Goal: Task Accomplishment & Management: Complete application form

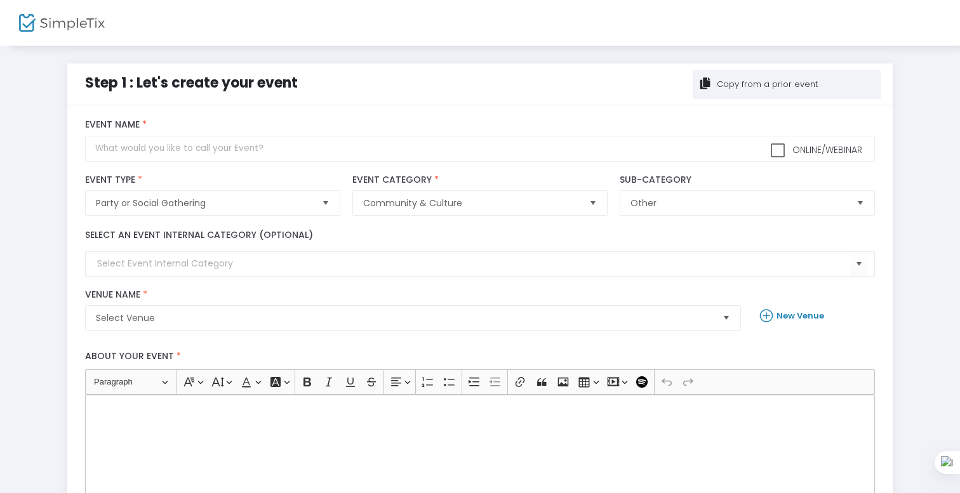
click at [765, 77] on body "Processing... please wait Step 1 : Let's create your event Copy from a prior ev…" at bounding box center [480, 246] width 960 height 493
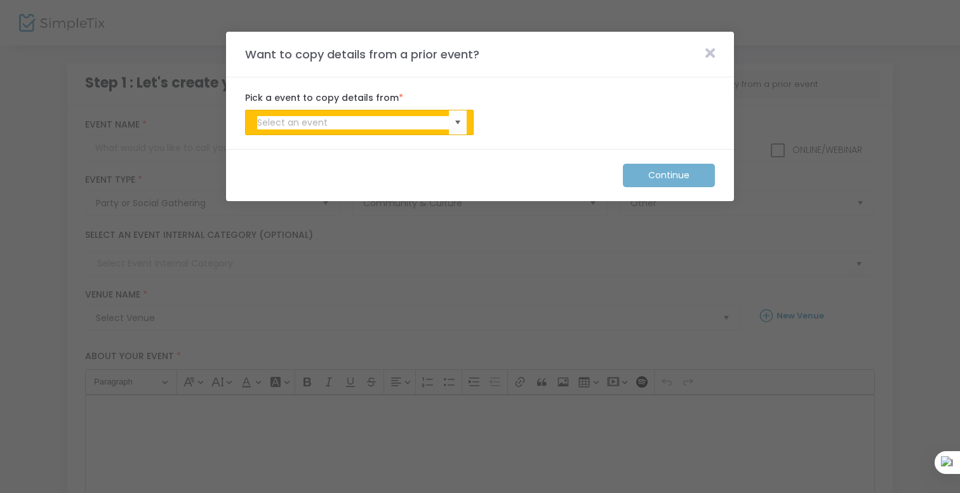
click at [397, 113] on body "Processing... please wait Step 1 : Let's create your event Copy from a prior ev…" at bounding box center [480, 246] width 960 height 493
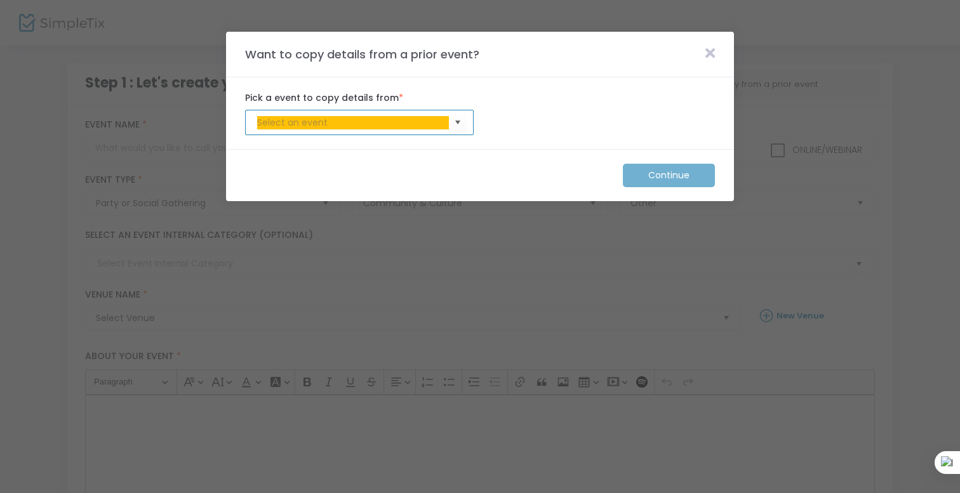
click at [399, 120] on body "Processing... please wait Step 1 : Let's create your event Copy from a prior ev…" at bounding box center [480, 246] width 960 height 493
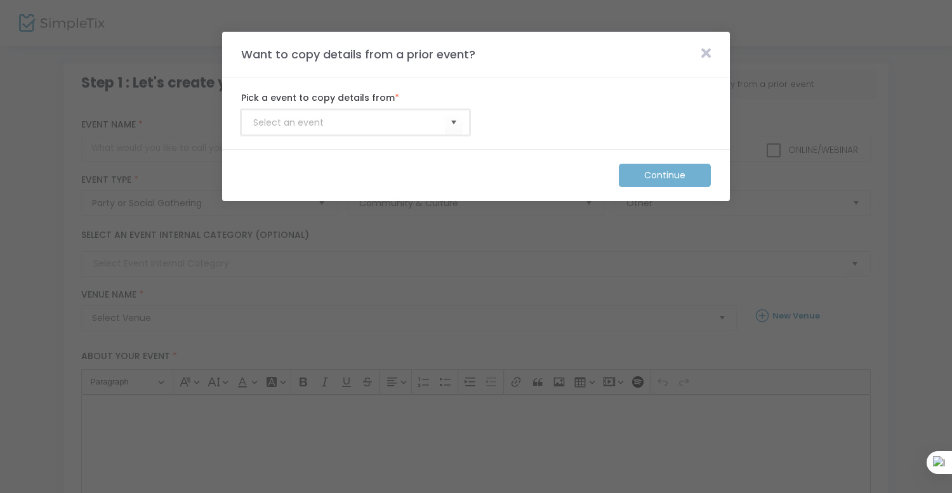
click at [380, 128] on input at bounding box center [349, 122] width 192 height 13
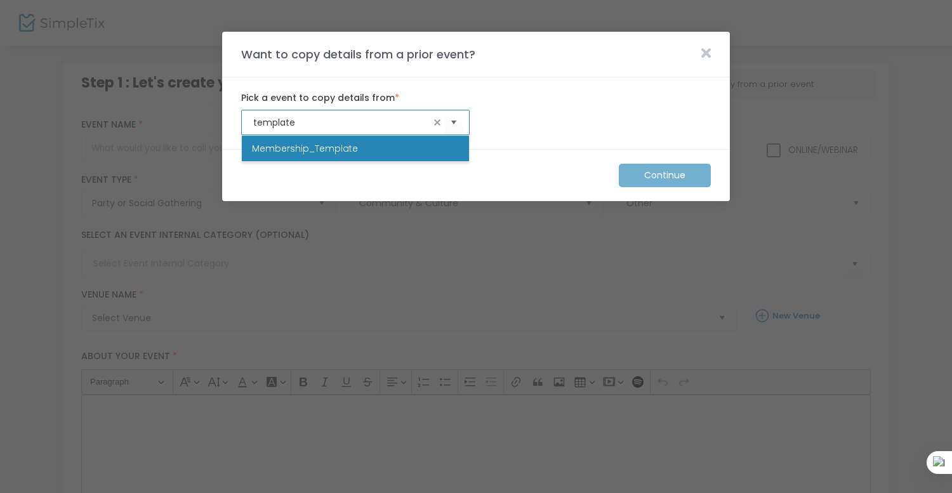
type input "template"
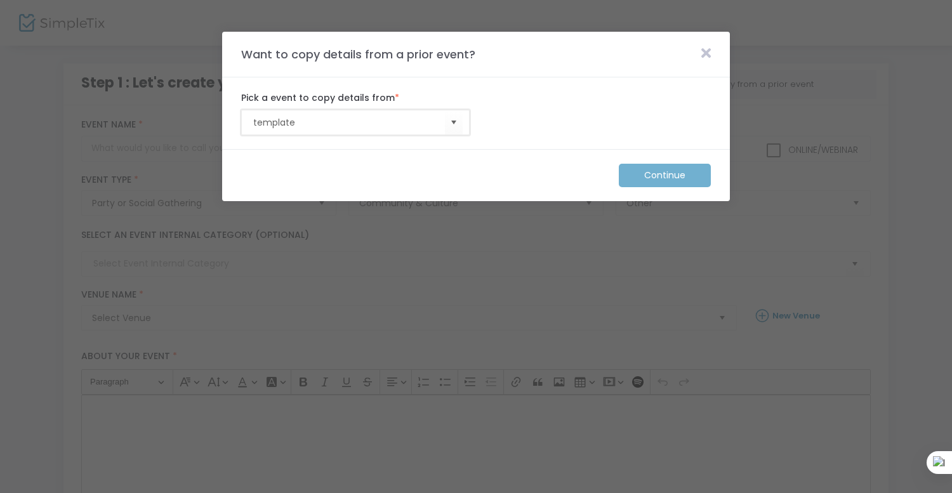
click at [416, 120] on input "template" at bounding box center [349, 122] width 192 height 13
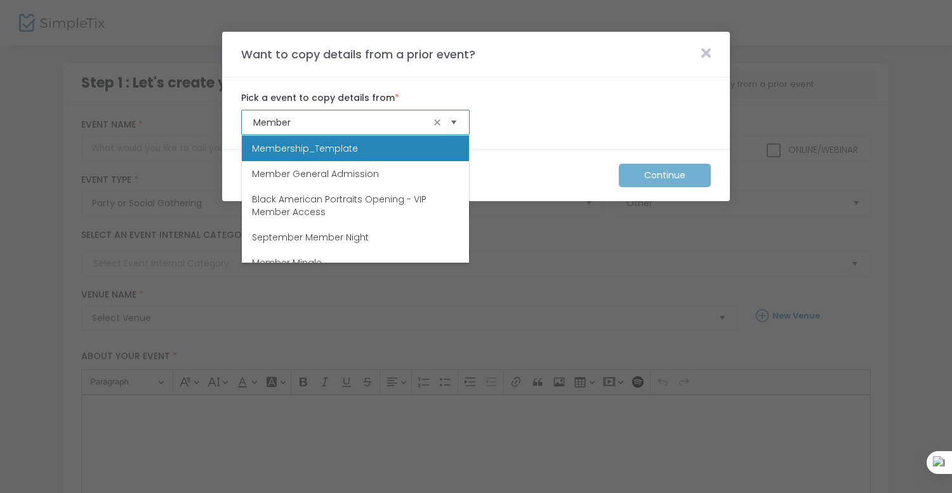
click at [392, 151] on li "Membership_Template" at bounding box center [355, 148] width 227 height 25
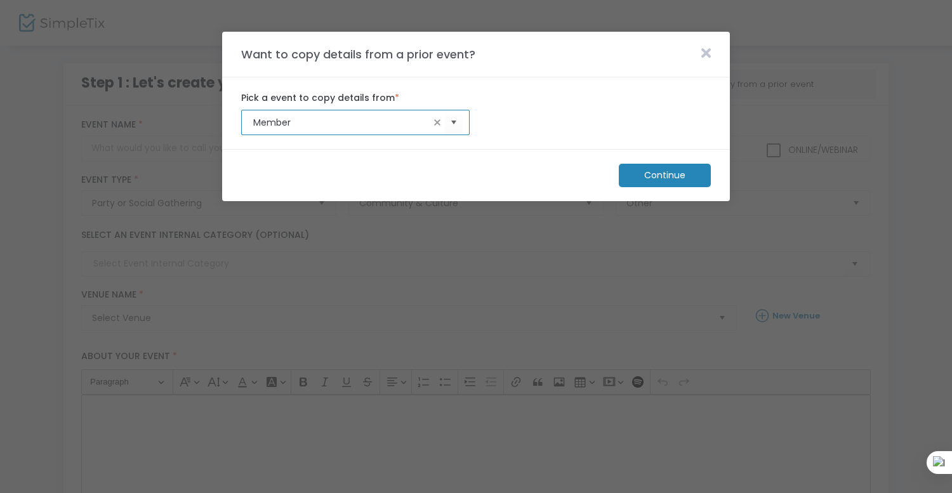
type input "Membership_Template"
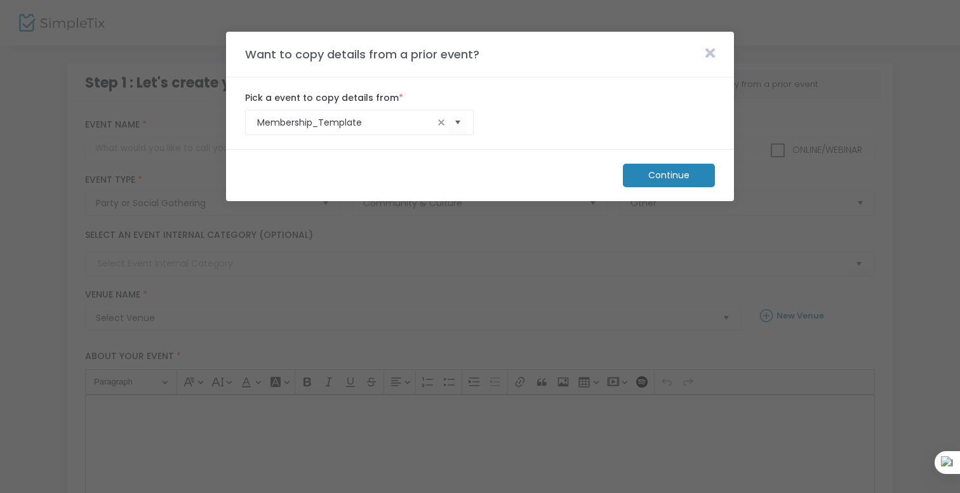
click at [668, 177] on body "Processing... please wait Step 1 : Let's create your event Copy from a prior ev…" at bounding box center [480, 246] width 960 height 493
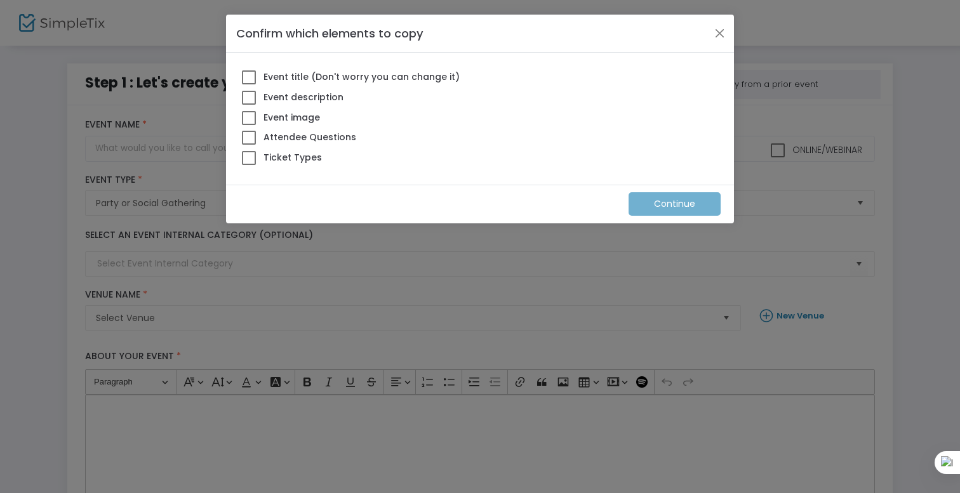
click at [258, 156] on body "Processing... please wait Step 1 : Let's create your event Copy from a prior ev…" at bounding box center [480, 246] width 960 height 493
click at [248, 155] on body "Processing... please wait Step 1 : Let's create your event Copy from a prior ev…" at bounding box center [480, 246] width 960 height 493
click at [248, 165] on input "Ticket Types" at bounding box center [248, 165] width 1 height 1
checkbox input "true"
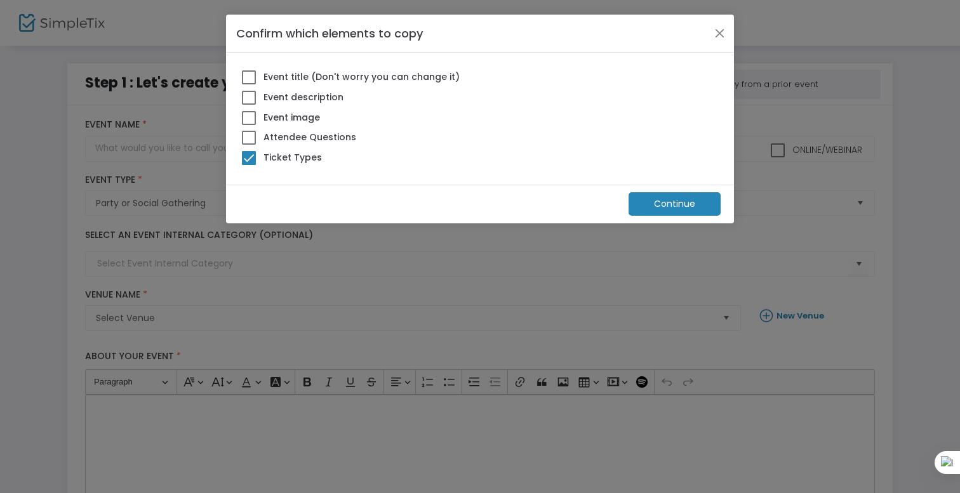
click at [687, 205] on body "Processing... please wait Step 1 : Let's create your event Copy from a prior ev…" at bounding box center [480, 246] width 960 height 493
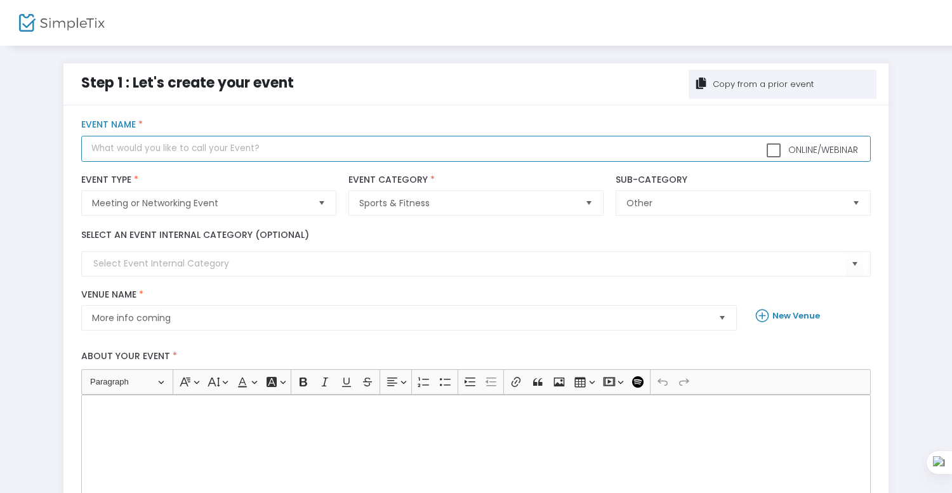
click at [463, 149] on input "text" at bounding box center [475, 149] width 789 height 26
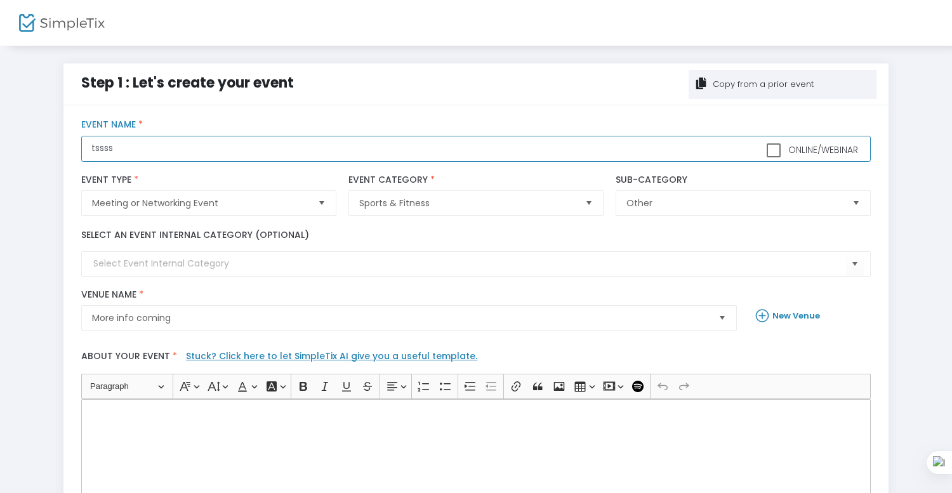
type input "tsssss"
type input "Technology_TEST"
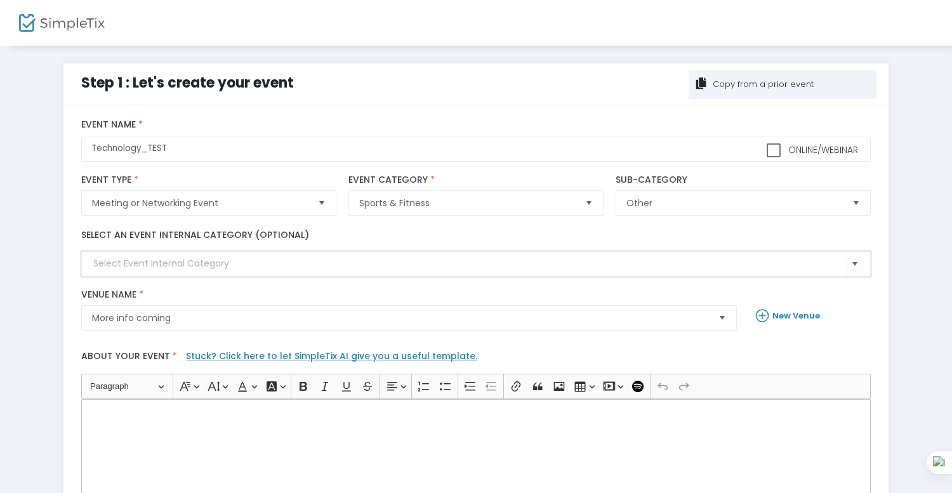
click at [355, 268] on input at bounding box center [469, 263] width 752 height 13
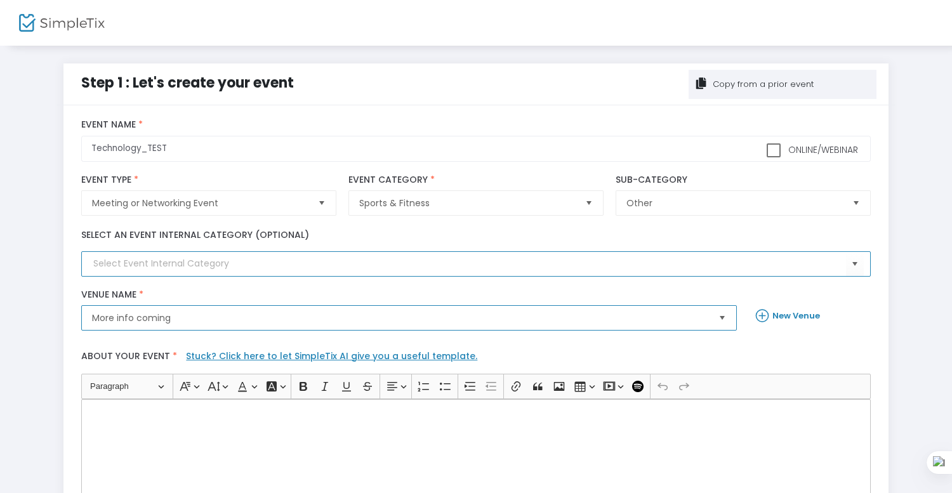
click at [291, 319] on span "More info coming" at bounding box center [400, 318] width 616 height 13
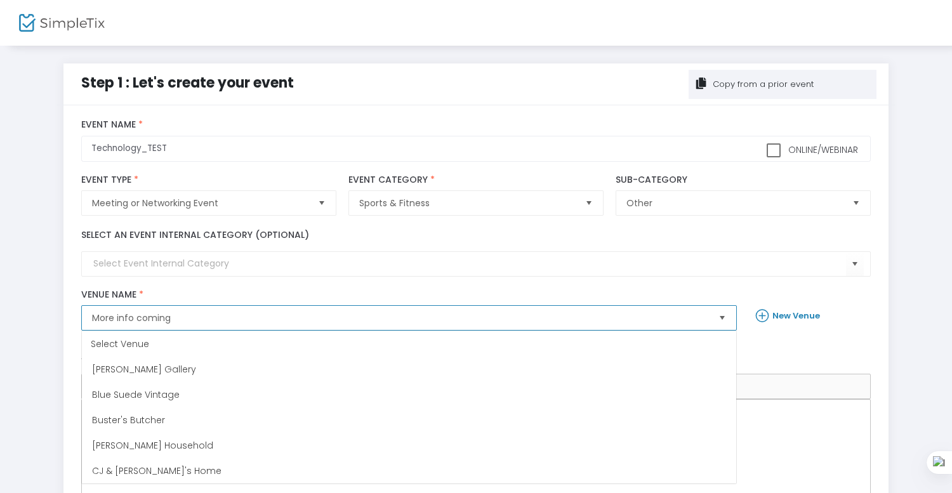
scroll to position [381, 0]
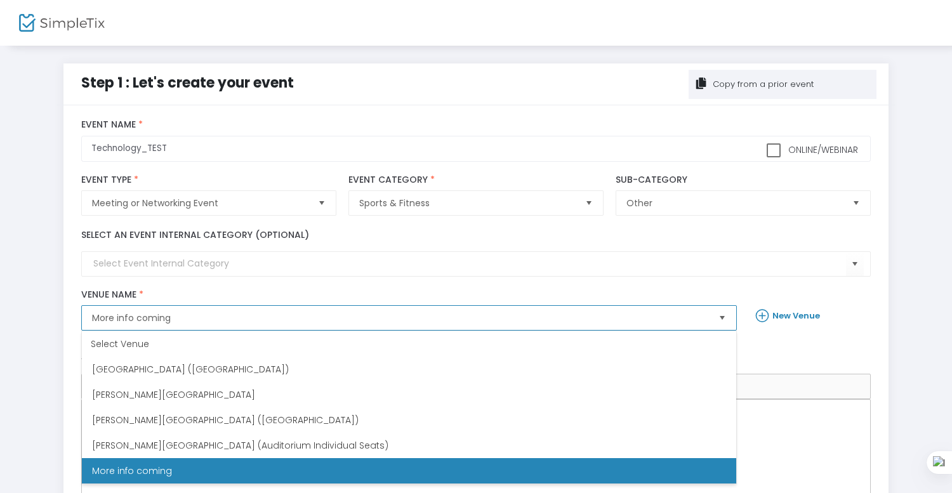
click at [291, 319] on span "More info coming" at bounding box center [400, 318] width 616 height 13
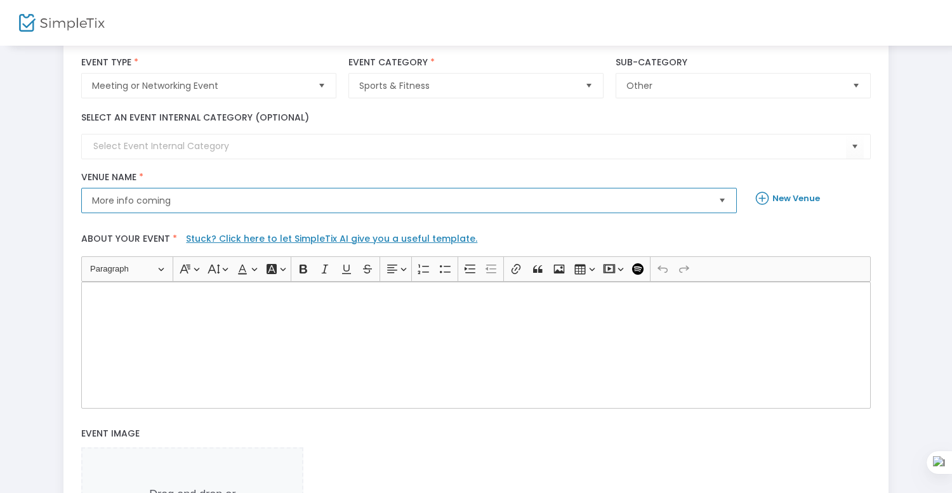
scroll to position [229, 0]
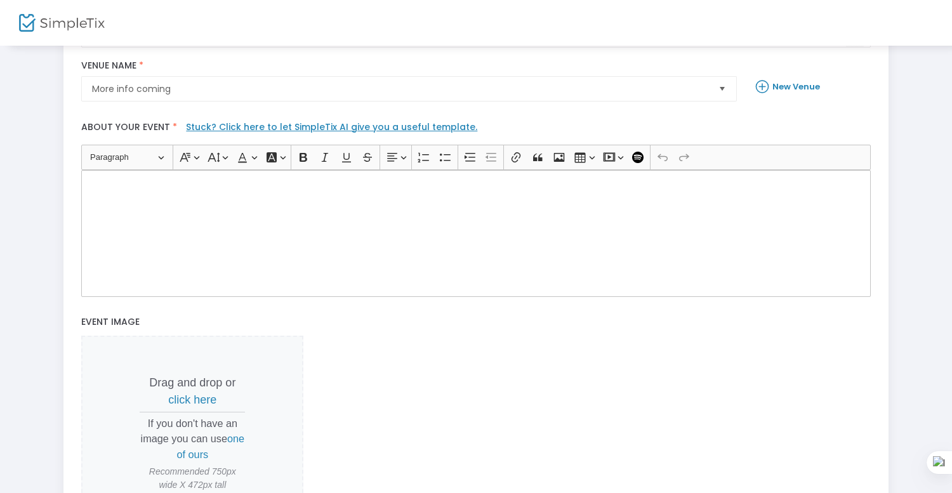
click at [292, 301] on div "About your event * Stuck? Click here to let SimpleTix AI give you a useful temp…" at bounding box center [477, 205] width 802 height 195
click at [309, 256] on div "Rich Text Editor, main" at bounding box center [475, 233] width 789 height 127
click at [211, 401] on span "click here" at bounding box center [192, 399] width 48 height 13
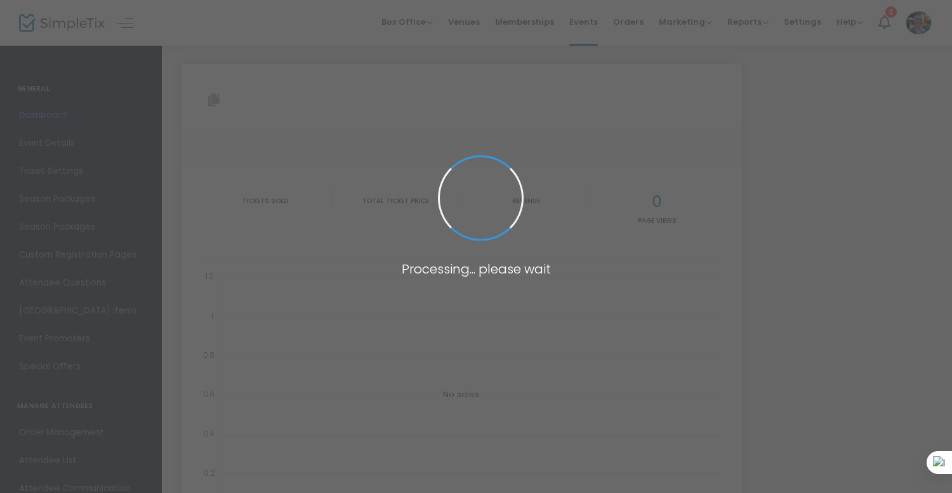
type input "[URL][DOMAIN_NAME]"
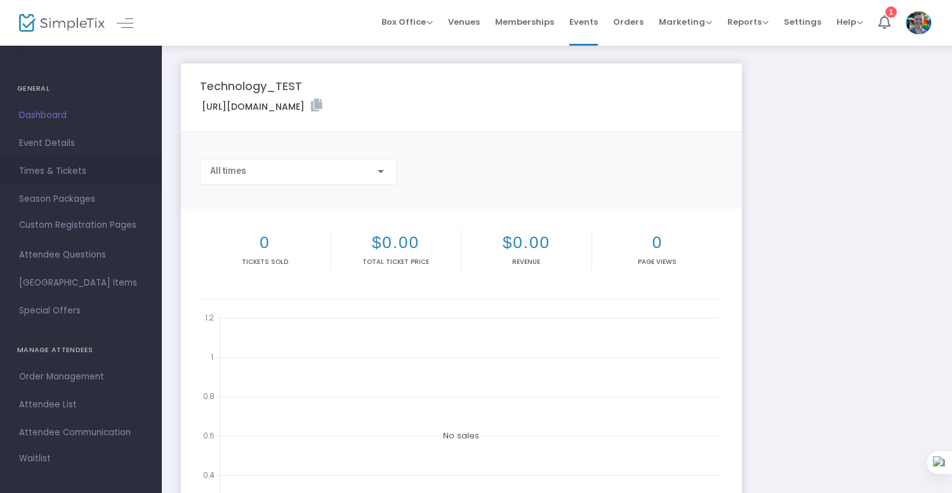
click at [76, 172] on span "Times & Tickets" at bounding box center [81, 171] width 124 height 17
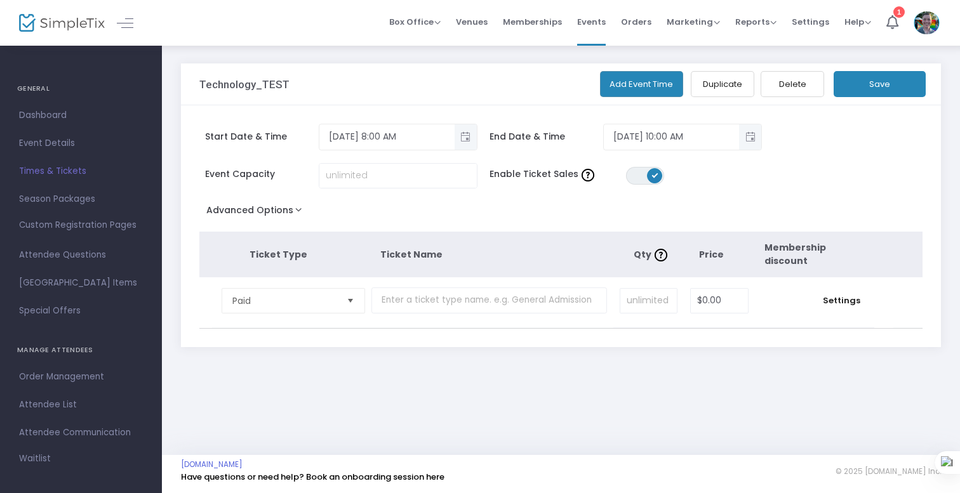
click at [649, 173] on span at bounding box center [654, 175] width 15 height 15
click at [39, 152] on link "Event Details" at bounding box center [81, 143] width 162 height 28
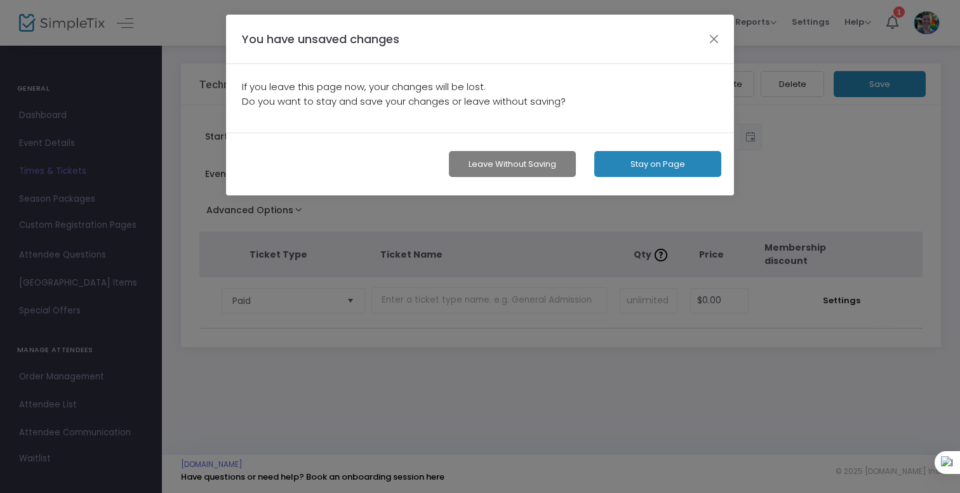
click at [640, 182] on div "Leave without Saving Stay on Page" at bounding box center [480, 164] width 508 height 63
click at [662, 163] on button "Stay on Page" at bounding box center [657, 164] width 127 height 26
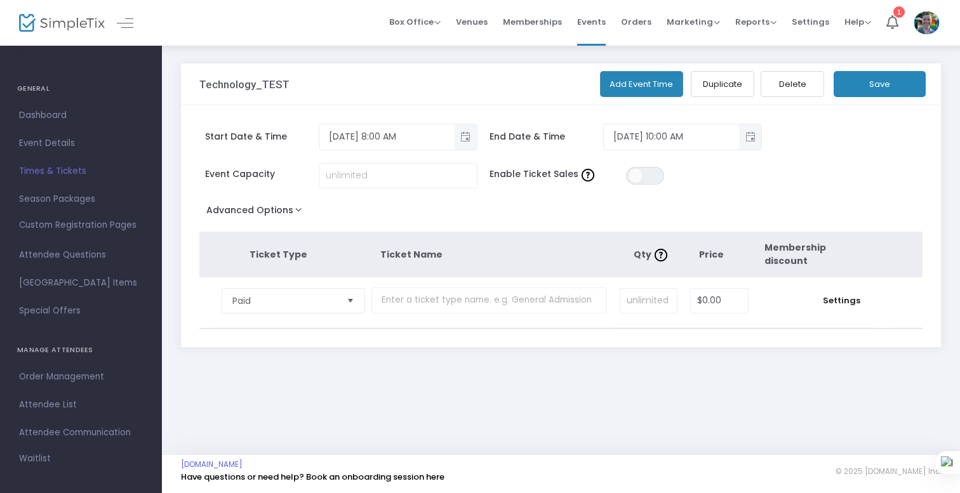
click at [934, 70] on div "Technology_TEST Add Event Time Duplicate Delete Save" at bounding box center [561, 84] width 760 height 42
click at [872, 86] on button "Save" at bounding box center [879, 84] width 92 height 26
click at [74, 144] on span "Event Details" at bounding box center [81, 143] width 124 height 17
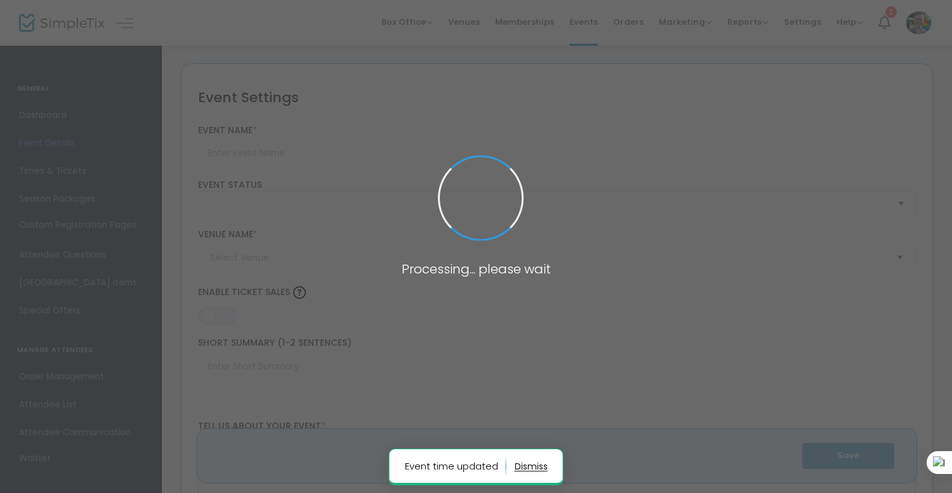
type input "Technology_TEST"
type textarea "TEST"
type input "Register Now"
type input "More info coming"
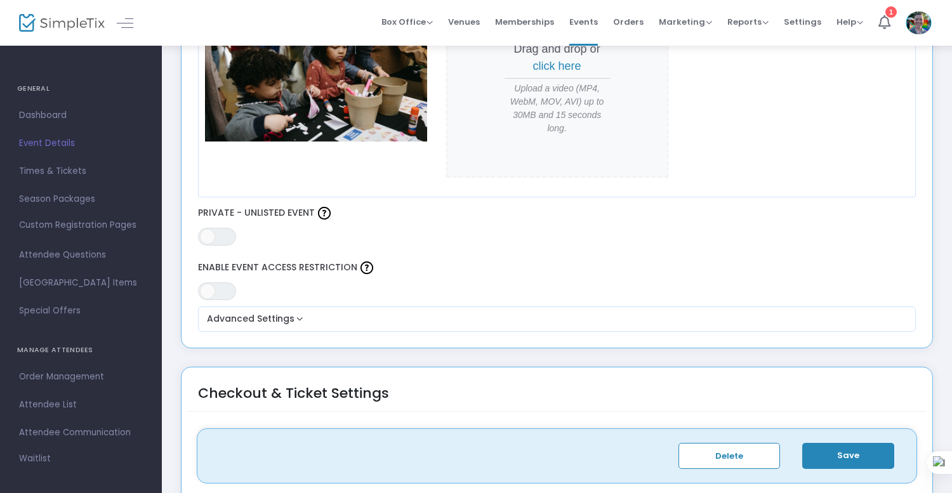
scroll to position [643, 0]
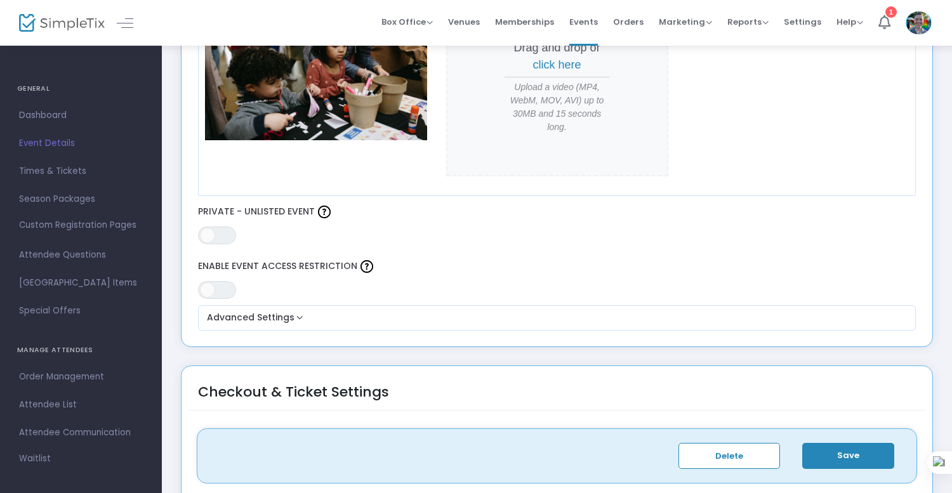
click at [243, 241] on div "ON OFF Private - Unlisted Event" at bounding box center [557, 223] width 730 height 42
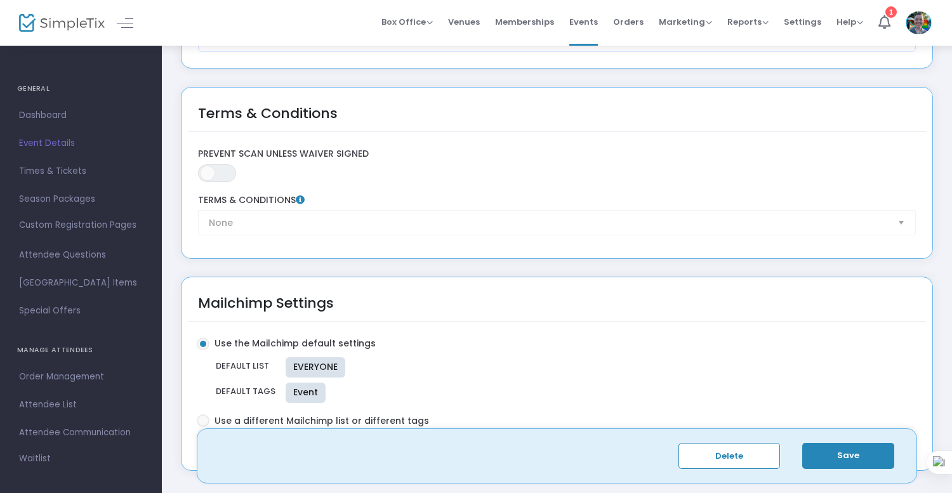
scroll to position [2082, 0]
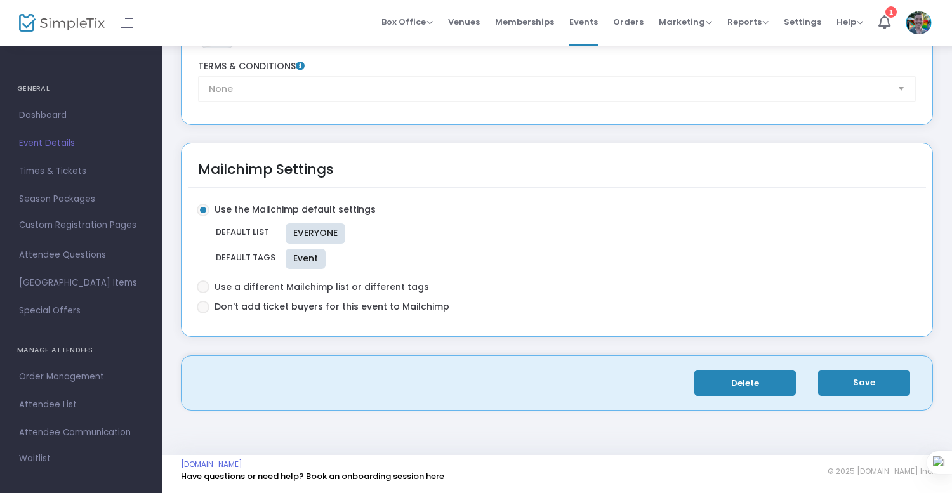
click at [732, 388] on button "Delete" at bounding box center [745, 383] width 102 height 26
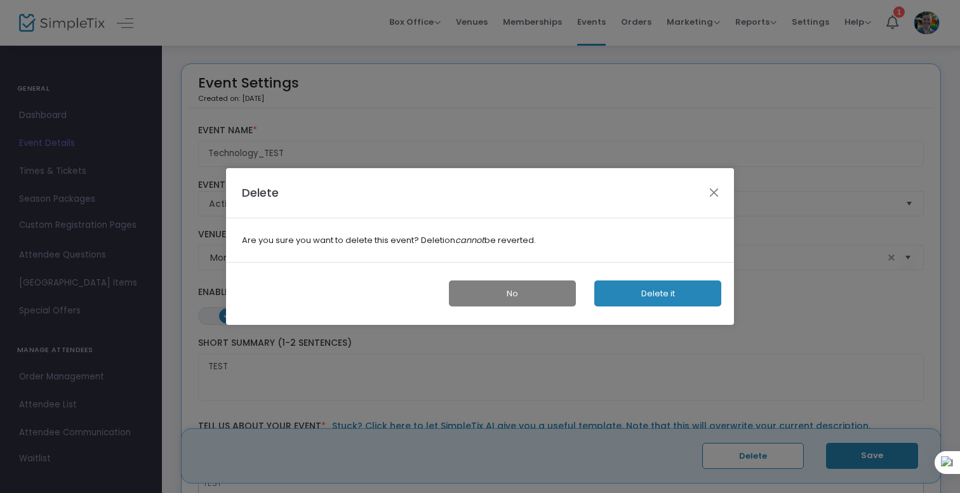
click at [659, 297] on button "Delete it" at bounding box center [657, 294] width 127 height 26
